Goal: Communication & Community: Answer question/provide support

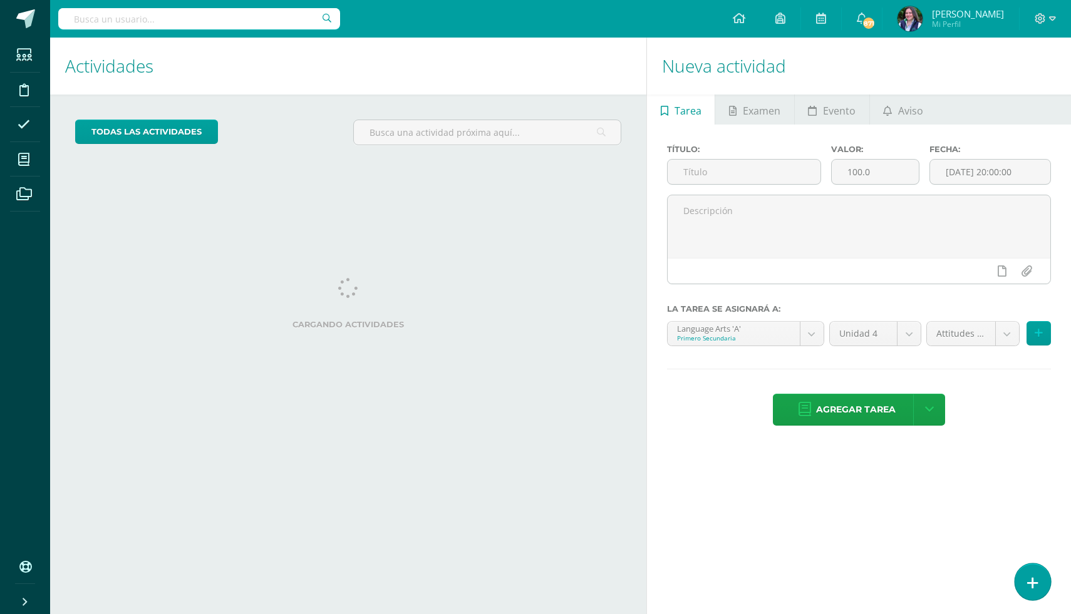
click at [1024, 579] on link at bounding box center [1033, 582] width 36 height 36
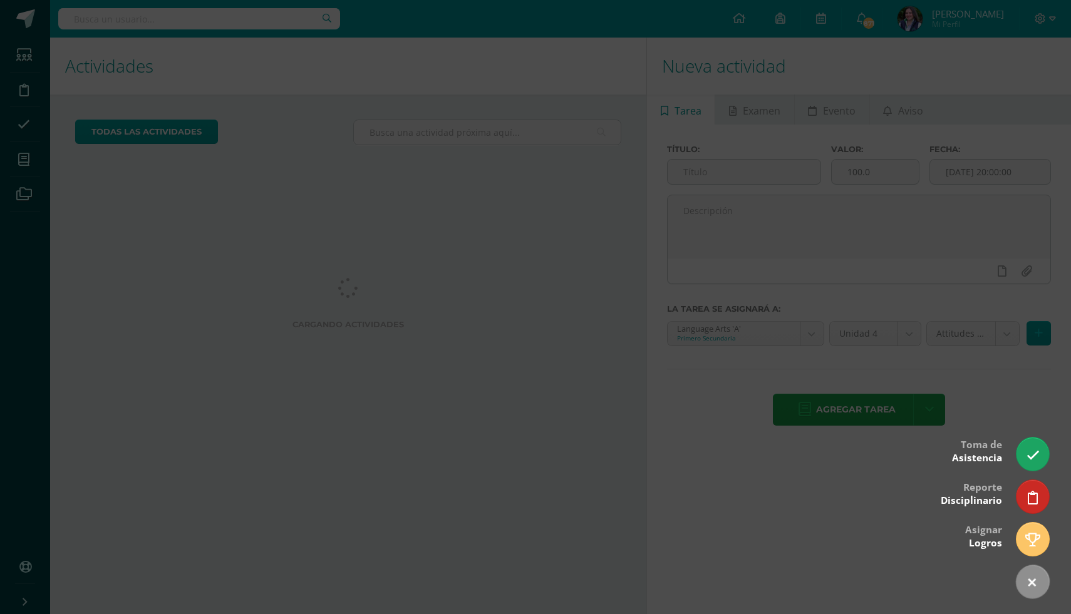
click at [1032, 471] on div at bounding box center [535, 307] width 1071 height 614
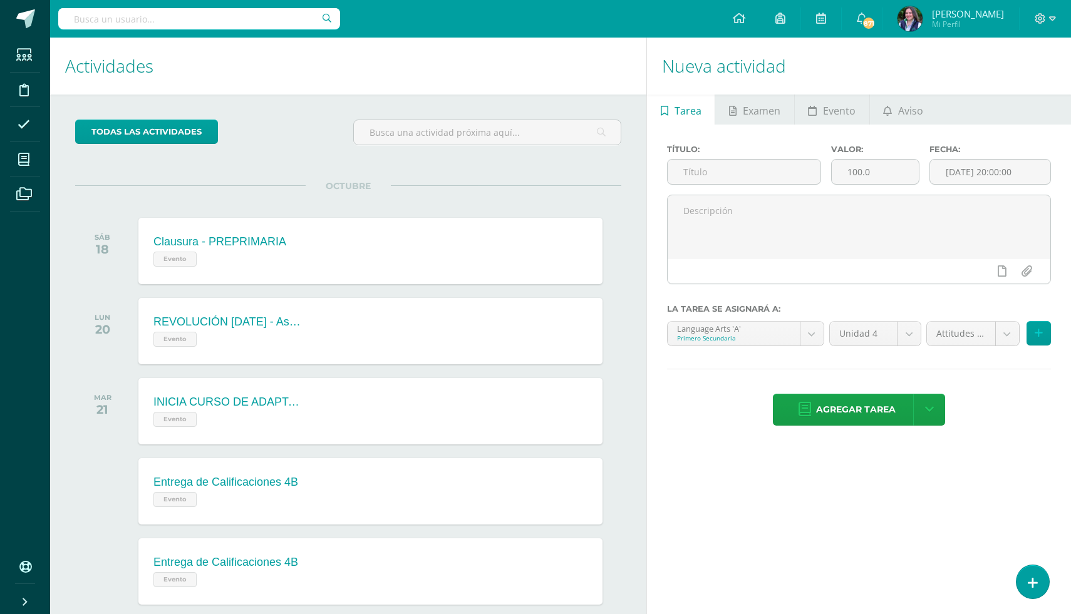
click at [1054, 578] on div "Nueva actividad Tarea Examen Evento Aviso Título: Valor: 100.0 Fecha: [DATE] 20…" at bounding box center [861, 401] width 430 height 727
click at [1036, 576] on link at bounding box center [1033, 582] width 36 height 36
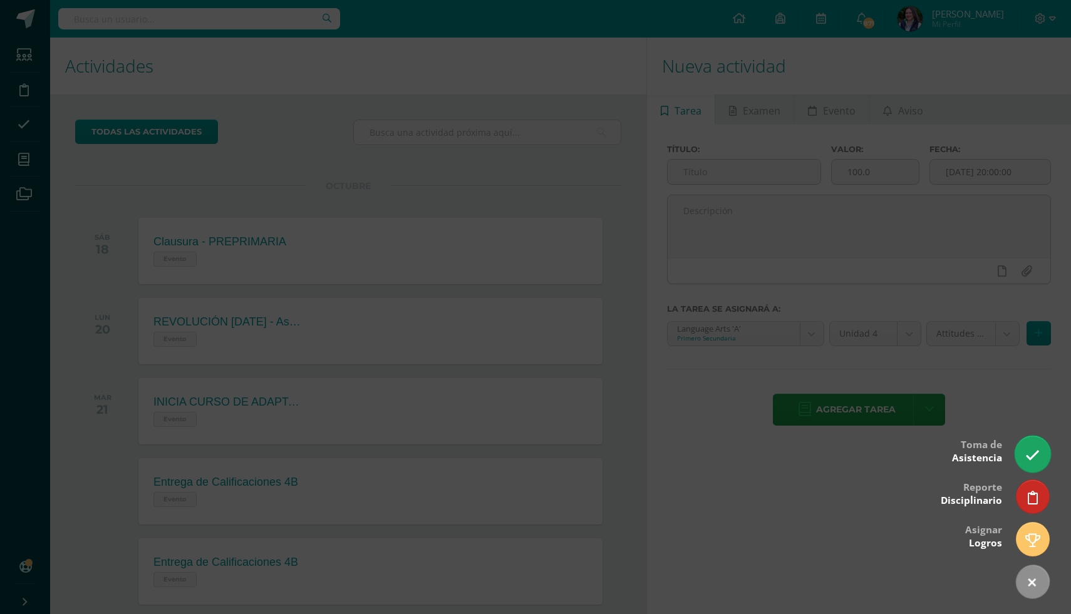
click at [1039, 452] on icon at bounding box center [1032, 455] width 14 height 14
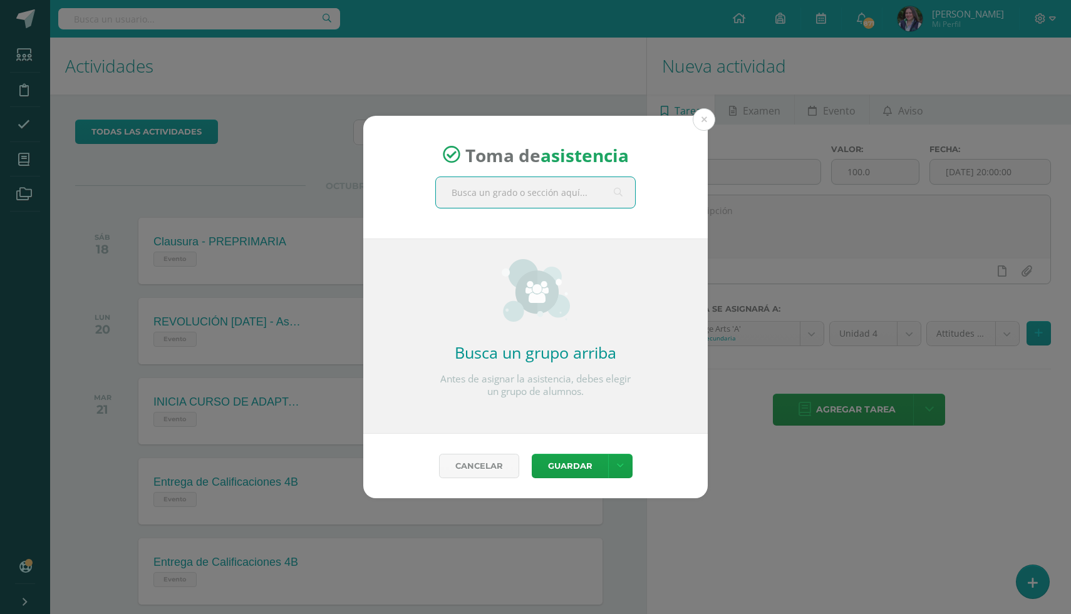
type input "1"
type input "segundo"
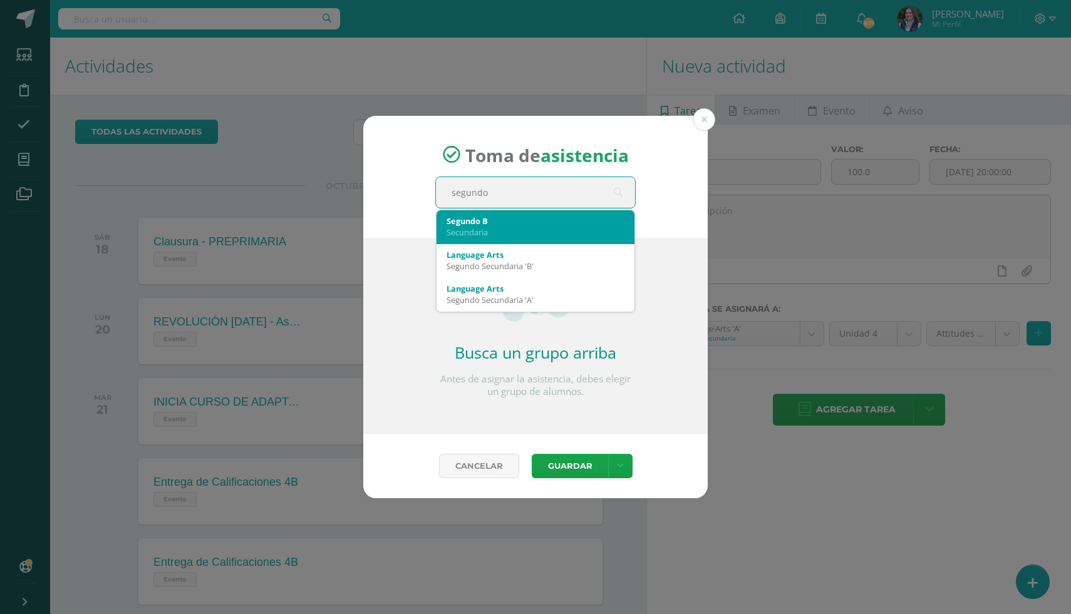
click at [479, 221] on div "Segundo B" at bounding box center [536, 220] width 178 height 11
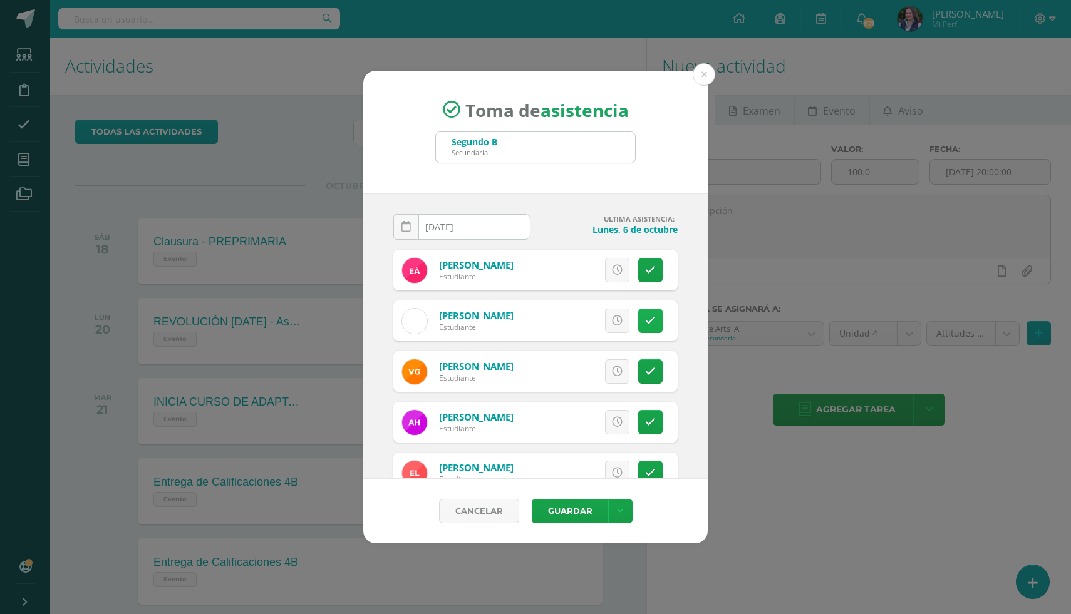
click at [658, 324] on link at bounding box center [650, 321] width 24 height 24
click at [563, 517] on button "Guardar" at bounding box center [570, 511] width 76 height 24
